Goal: Find specific page/section: Find specific page/section

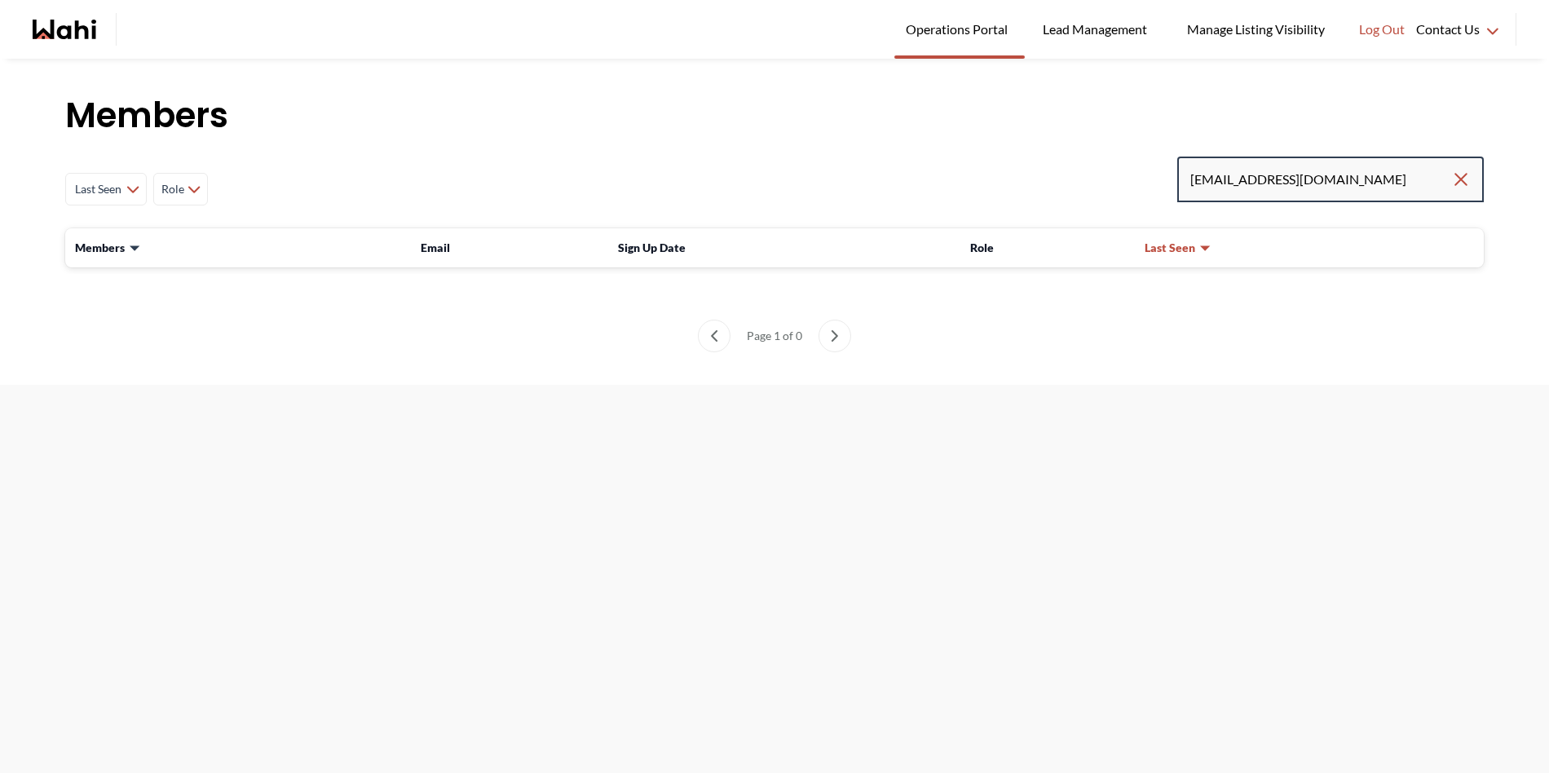
click at [1408, 192] on input "white4purple@gmail.com" at bounding box center [1320, 179] width 261 height 29
click at [1375, 183] on input "white4purple@gmail.com" at bounding box center [1320, 179] width 261 height 29
